Goal: Task Accomplishment & Management: Complete application form

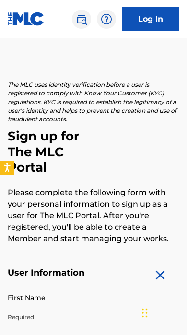
click at [99, 303] on input "First Name" at bounding box center [93, 296] width 171 height 27
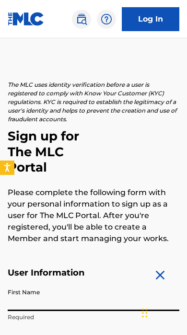
scroll to position [41, 0]
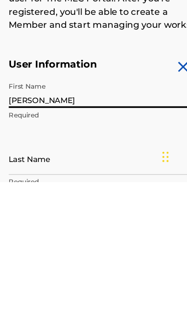
type input "[PERSON_NAME]"
click at [93, 301] on input "Last Name" at bounding box center [93, 314] width 171 height 27
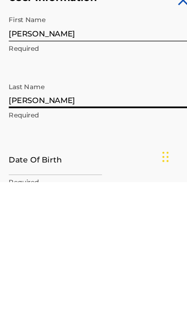
type input "[PERSON_NAME]"
click at [89, 301] on input "text" at bounding box center [48, 314] width 81 height 27
select select "8"
select select "2025"
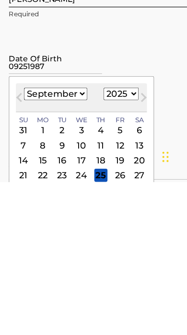
scroll to position [189, 0]
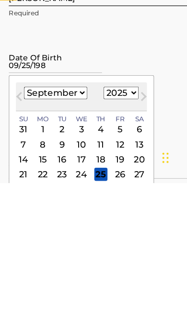
type input "[DATE]"
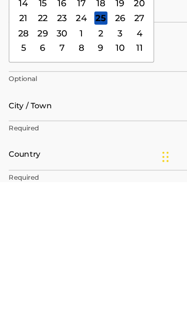
click at [102, 254] on input "City / Town" at bounding box center [93, 267] width 171 height 27
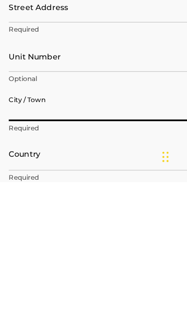
scroll to position [336, 0]
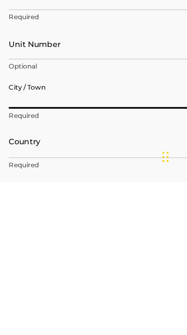
click at [96, 200] on input "Unit Number" at bounding box center [93, 213] width 171 height 27
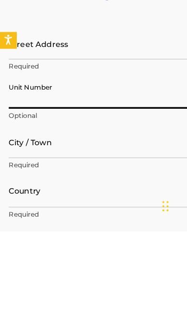
click at [113, 157] on input "Street Address" at bounding box center [93, 170] width 171 height 27
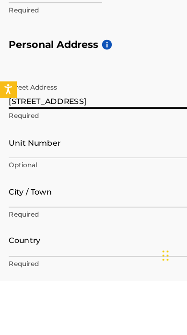
type input "[STREET_ADDRESS]"
click at [90, 200] on input "Unit Number" at bounding box center [93, 213] width 171 height 27
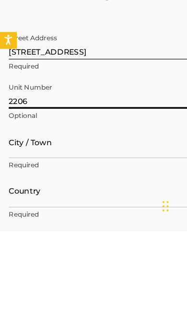
type input "2206"
click at [92, 243] on input "City / Town" at bounding box center [93, 256] width 171 height 27
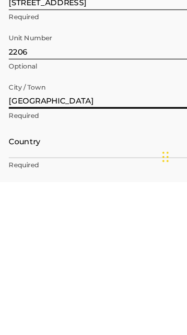
type input "[GEOGRAPHIC_DATA]"
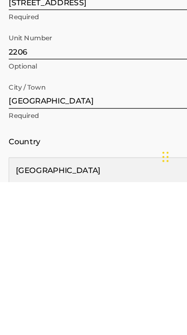
scroll to position [384, 0]
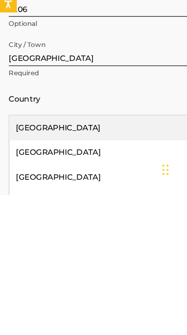
type input "u"
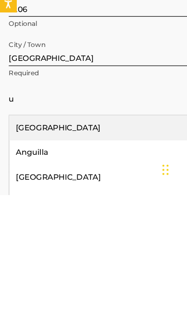
click at [86, 265] on div "[GEOGRAPHIC_DATA]" at bounding box center [93, 276] width 170 height 22
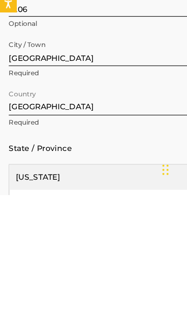
scroll to position [427, 0]
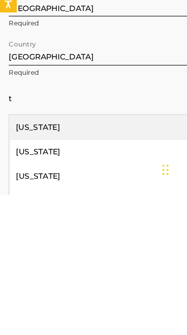
type input "te"
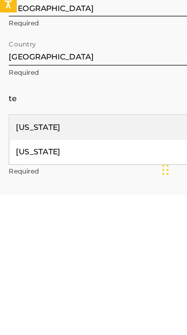
click at [53, 286] on div "[US_STATE]" at bounding box center [93, 297] width 170 height 22
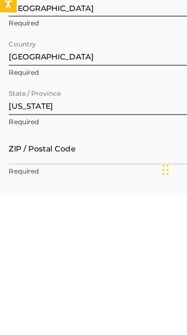
click at [88, 280] on input "ZIP / Postal Code" at bounding box center [93, 293] width 171 height 27
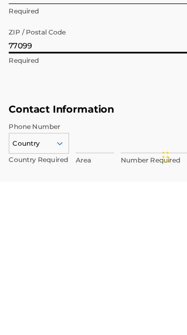
scroll to position [514, 0]
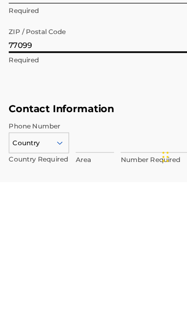
type input "77099"
click at [93, 281] on input at bounding box center [83, 294] width 34 height 27
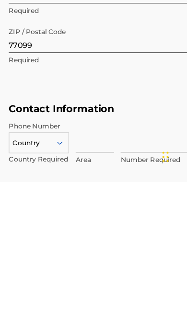
scroll to position [552, 0]
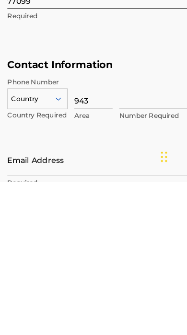
type input "943"
click at [124, 243] on input at bounding box center [136, 256] width 62 height 27
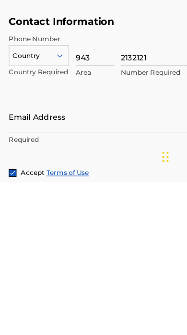
type input "2132121"
click at [95, 264] on input "Email Address" at bounding box center [89, 277] width 162 height 27
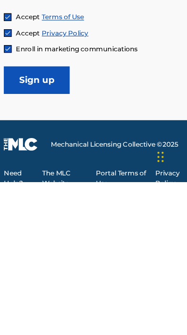
scroll to position [731, 0]
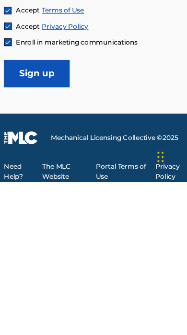
type input "[EMAIL_ADDRESS][DOMAIN_NAME]"
click at [49, 228] on input "Sign up" at bounding box center [36, 240] width 57 height 24
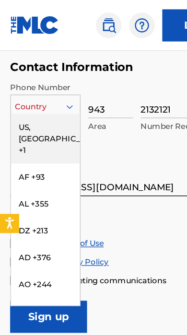
click at [43, 88] on div "US, [GEOGRAPHIC_DATA] +1" at bounding box center [34, 103] width 52 height 37
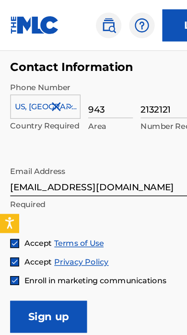
click at [47, 233] on input "Sign up" at bounding box center [36, 237] width 57 height 24
click at [46, 230] on input "Sign up" at bounding box center [36, 237] width 57 height 24
click at [49, 233] on input "Sign up" at bounding box center [36, 237] width 57 height 24
click at [51, 232] on input "Sign up" at bounding box center [36, 237] width 57 height 24
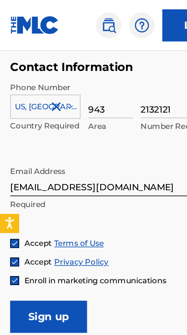
click at [53, 233] on input "Sign up" at bounding box center [36, 237] width 57 height 24
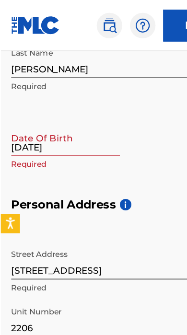
scroll to position [308, 0]
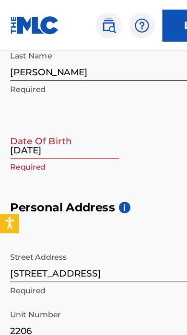
click at [55, 107] on input "[DATE]" at bounding box center [48, 105] width 81 height 27
select select "8"
select select "2025"
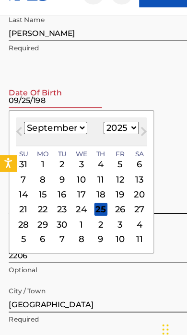
type input "[DATE]"
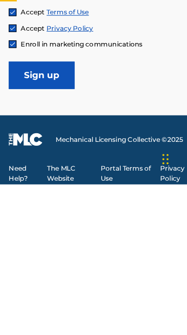
scroll to position [732, 0]
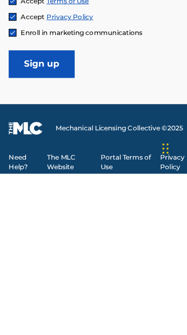
click at [52, 227] on input "Sign up" at bounding box center [36, 239] width 57 height 24
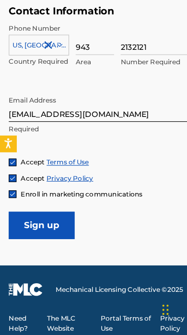
click at [56, 227] on input "Sign up" at bounding box center [36, 239] width 57 height 24
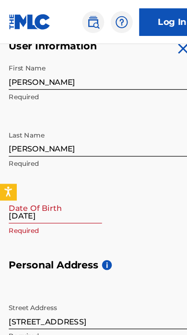
click at [57, 184] on input "[DATE]" at bounding box center [48, 181] width 81 height 27
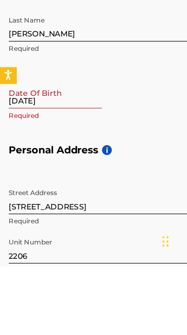
select select "8"
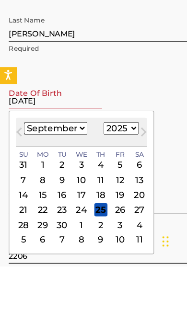
click at [108, 208] on select "1899 1900 1901 1902 1903 1904 1905 1906 1907 1908 1909 1910 1911 1912 1913 1914…" at bounding box center [105, 213] width 31 height 11
click at [105, 208] on select "1899 1900 1901 1902 1903 1904 1905 1906 1907 1908 1909 1910 1911 1912 1913 1914…" at bounding box center [105, 213] width 31 height 11
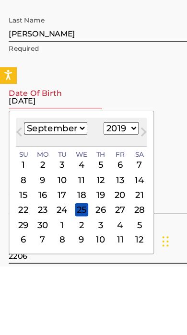
click at [109, 208] on select "1899 1900 1901 1902 1903 1904 1905 1906 1907 1908 1909 1910 1911 1912 1913 1914…" at bounding box center [105, 213] width 31 height 11
select select "1987"
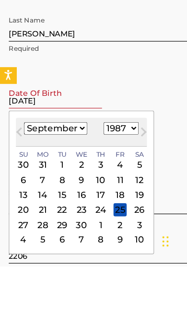
click at [103, 279] on div "25" at bounding box center [104, 284] width 11 height 11
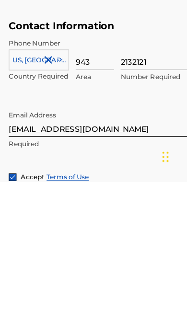
scroll to position [587, 0]
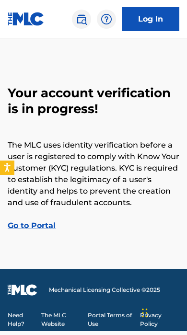
click at [42, 221] on link "Go to Portal" at bounding box center [32, 225] width 48 height 9
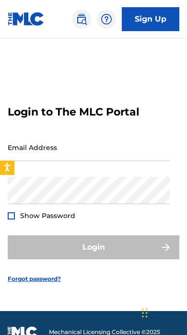
click at [118, 155] on input "Email Address" at bounding box center [89, 147] width 162 height 27
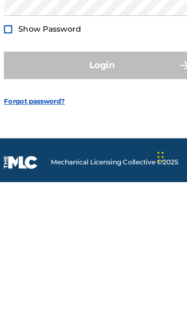
scroll to position [14, 0]
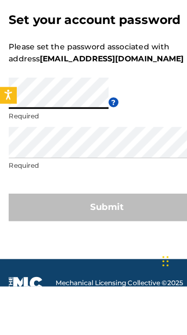
scroll to position [42, 0]
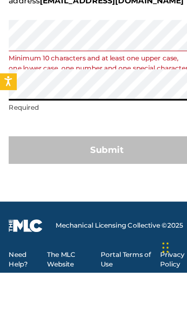
click at [110, 215] on div "Submit" at bounding box center [93, 227] width 171 height 24
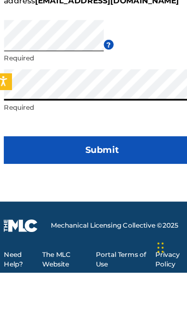
click at [112, 215] on button "Submit" at bounding box center [93, 227] width 171 height 24
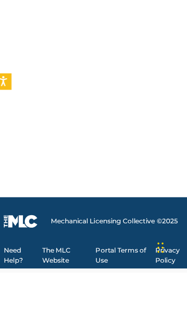
scroll to position [19, 0]
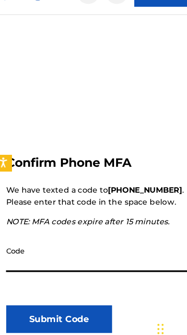
click at [109, 235] on input "Code" at bounding box center [94, 248] width 168 height 27
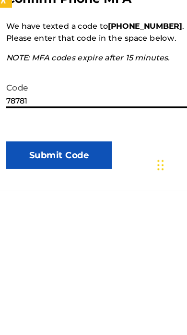
type input "787811"
click at [51, 292] on button "Submit Code" at bounding box center [56, 304] width 92 height 24
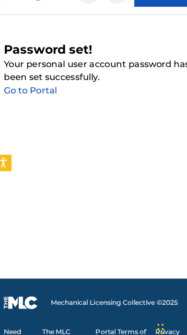
click at [37, 100] on link "Go to Portal" at bounding box center [31, 104] width 46 height 9
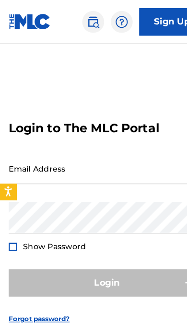
click at [93, 157] on input "Email Address" at bounding box center [89, 147] width 162 height 27
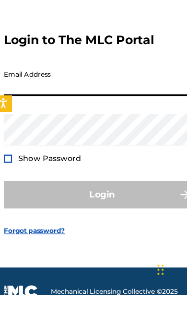
click at [80, 134] on input "Email Address" at bounding box center [89, 147] width 162 height 27
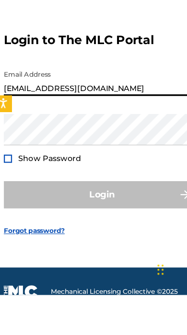
type input "[EMAIL_ADDRESS][DOMAIN_NAME]"
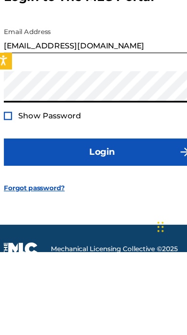
click at [125, 235] on button "Login" at bounding box center [93, 247] width 171 height 24
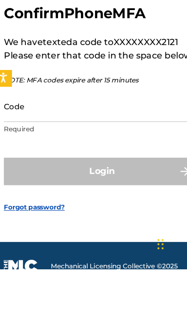
click at [115, 179] on input "Code" at bounding box center [89, 192] width 162 height 27
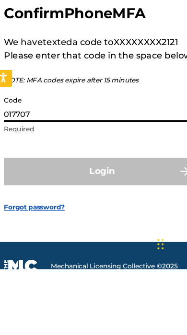
type input "017707"
click at [89, 237] on button "Login" at bounding box center [93, 249] width 171 height 24
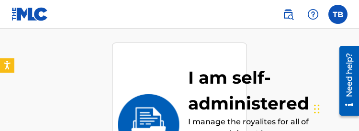
scroll to position [198, 0]
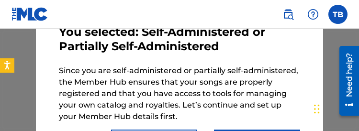
scroll to position [57, 0]
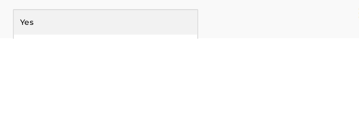
scroll to position [179, 0]
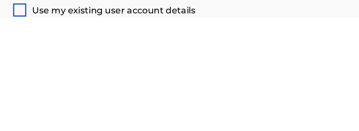
scroll to position [416, 0]
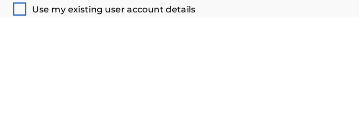
type input "Tim B"
click at [16, 118] on div at bounding box center [16, 123] width 11 height 11
type input "[STREET_ADDRESS]"
type input "[GEOGRAPHIC_DATA]"
type input "77099"
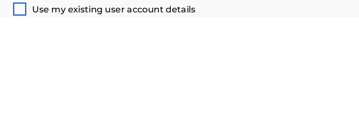
type input "943"
type input "2132121"
type input "timbat355@icloud.com"
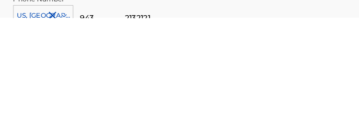
scroll to position [650, 0]
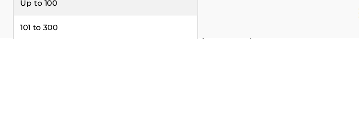
scroll to position [60, 0]
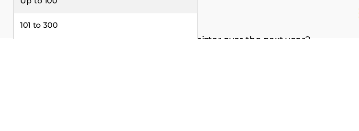
click at [117, 88] on div "Up to 100" at bounding box center [92, 99] width 161 height 22
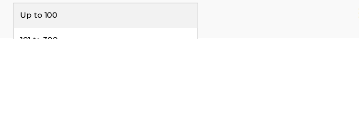
scroll to position [117, 0]
click at [114, 100] on div "Up to 100" at bounding box center [92, 111] width 161 height 22
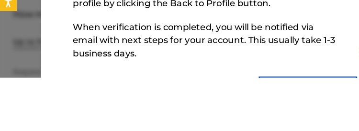
scroll to position [50, 0]
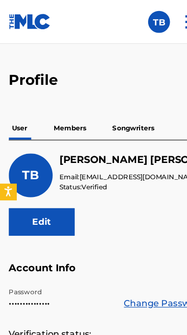
click at [121, 112] on p "Songwriters" at bounding box center [116, 112] width 42 height 20
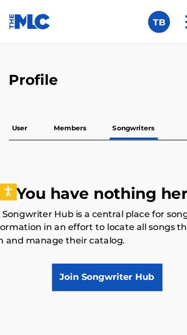
click at [68, 108] on p "Members" at bounding box center [61, 112] width 34 height 20
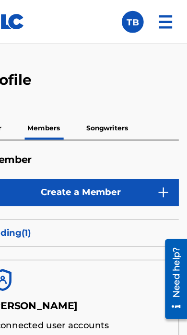
click at [156, 16] on img at bounding box center [167, 19] width 23 height 23
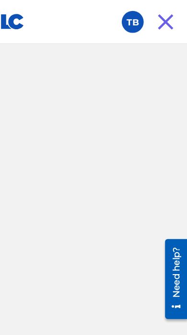
click at [129, 20] on label at bounding box center [138, 19] width 19 height 19
click at [139, 19] on input "TB Timothy Batiste timbat355@icloud.com Notification Preferences Profile Log out" at bounding box center [139, 19] width 0 height 0
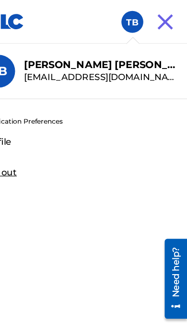
click at [156, 19] on img at bounding box center [167, 19] width 23 height 23
